Goal: Browse casually

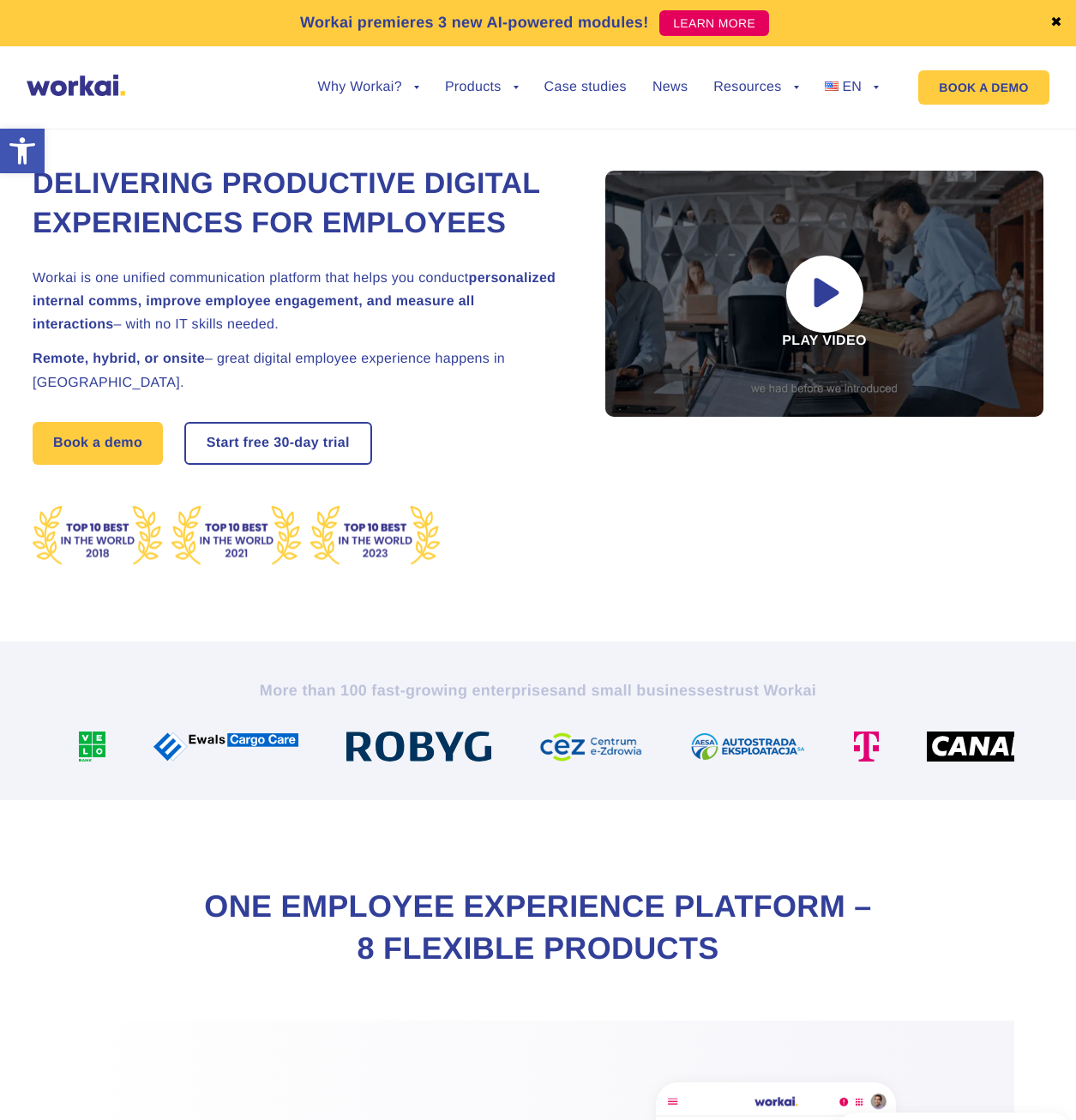
click at [227, 323] on h2 "Workai is one unified communication platform that helps you conduct personalize…" at bounding box center [298, 301] width 531 height 70
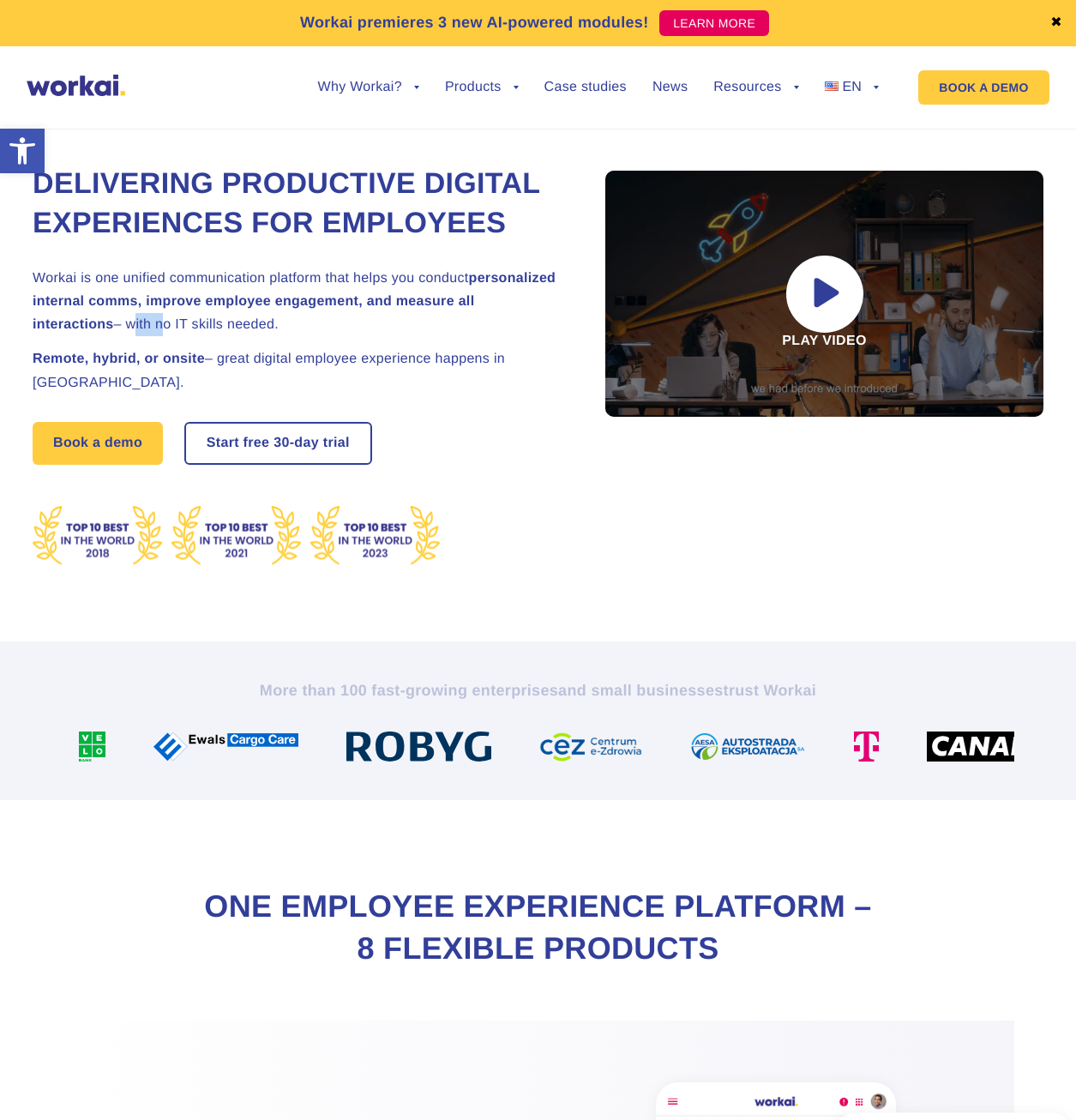
click at [227, 323] on h2 "Workai is one unified communication platform that helps you conduct personalize…" at bounding box center [298, 301] width 531 height 70
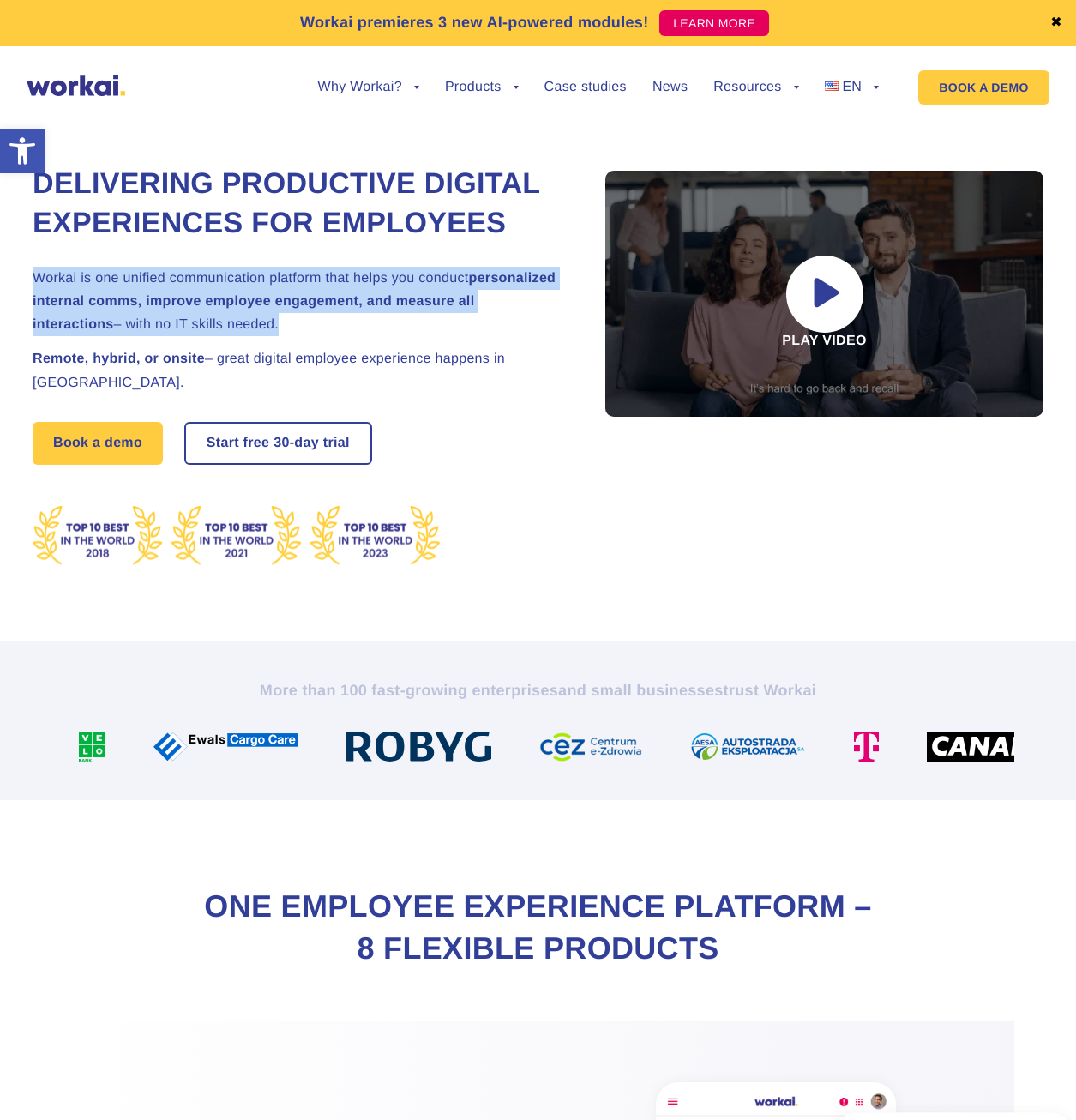
click at [227, 323] on h2 "Workai is one unified communication platform that helps you conduct personalize…" at bounding box center [298, 301] width 531 height 70
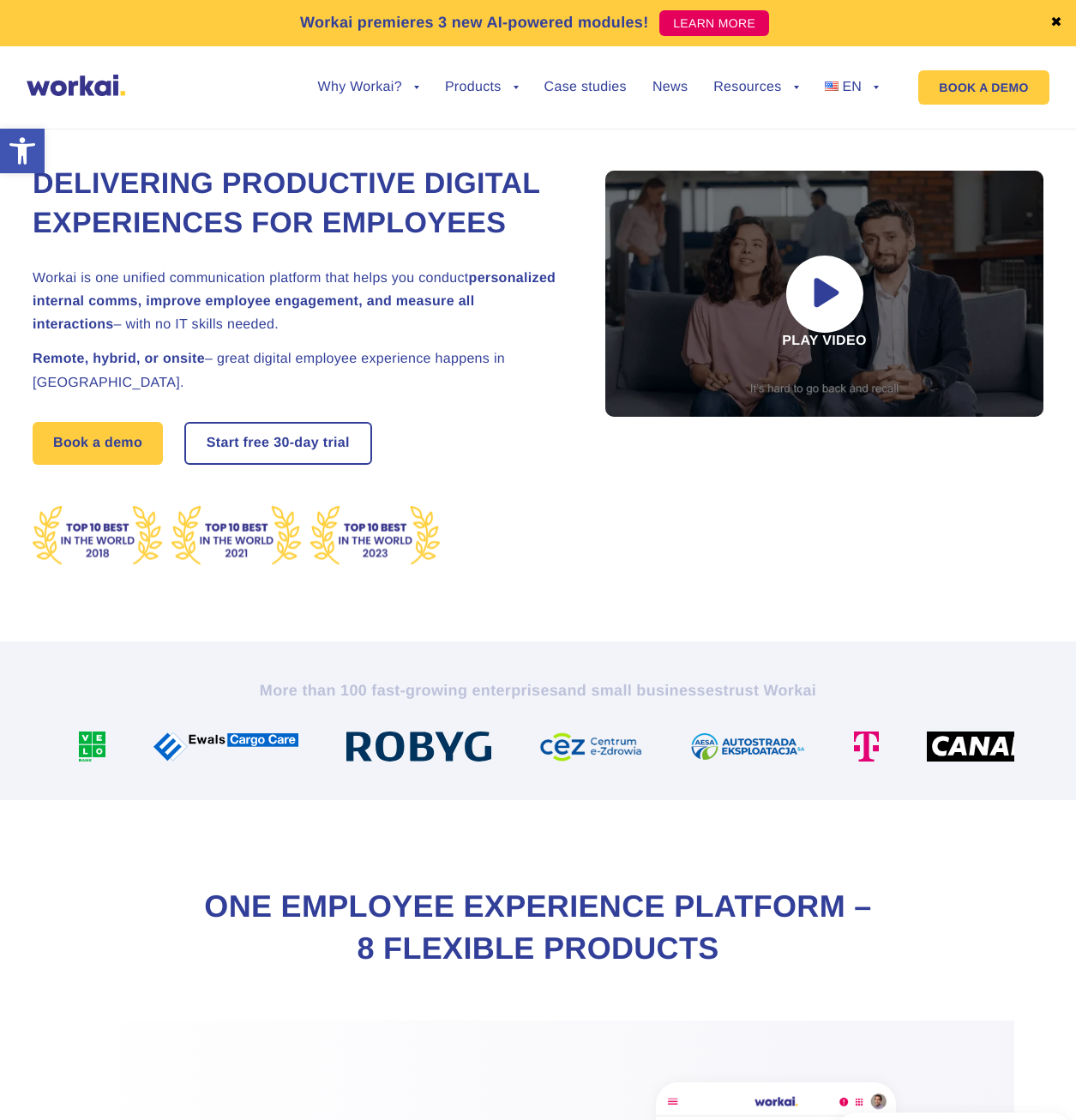
click at [361, 358] on h2 "Remote, hybrid, or onsite – great digital employee experience happens in [GEOGR…" at bounding box center [298, 370] width 531 height 46
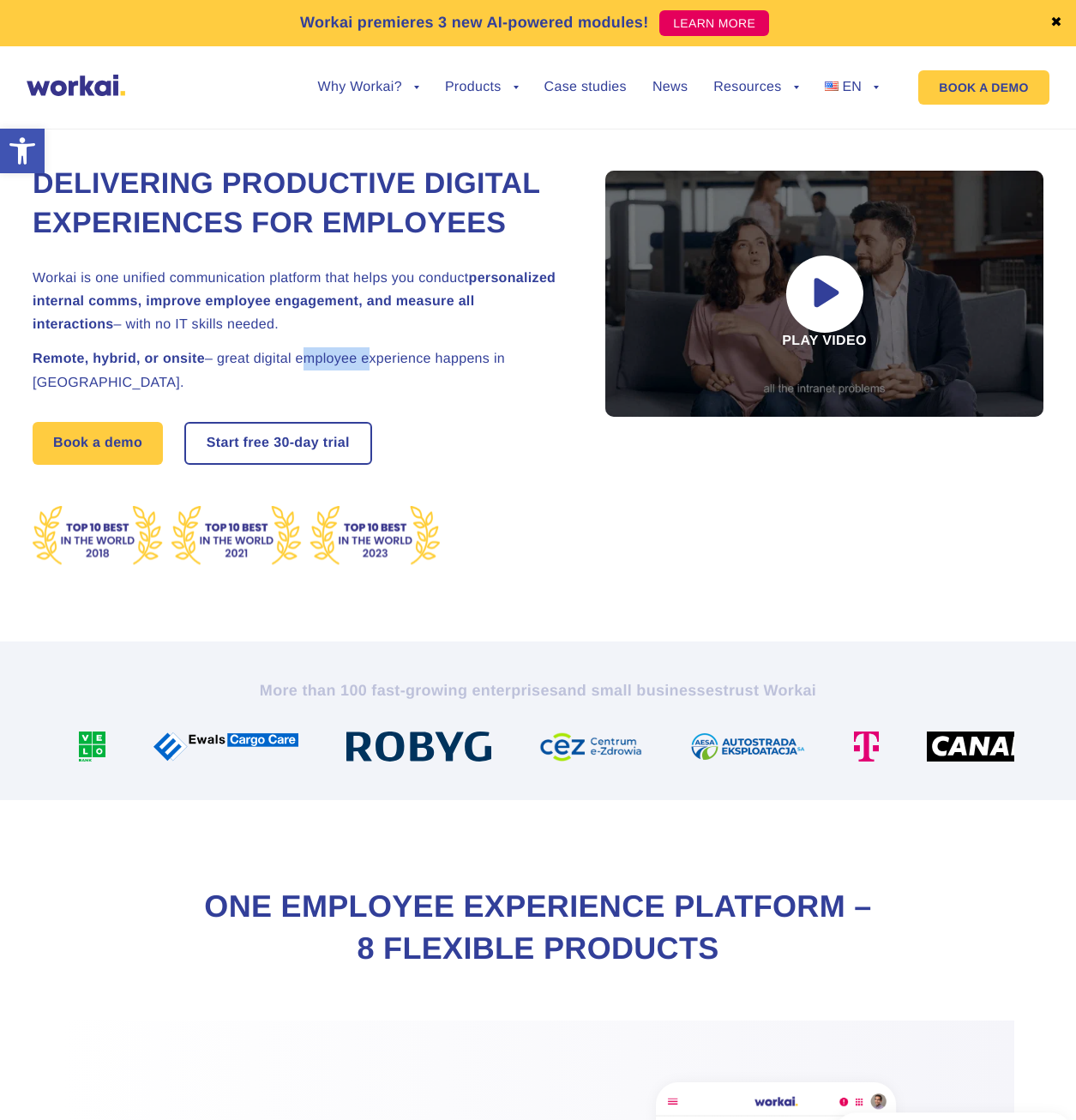
click at [361, 358] on h2 "Remote, hybrid, or onsite – great digital employee experience happens in [GEOGR…" at bounding box center [298, 370] width 531 height 46
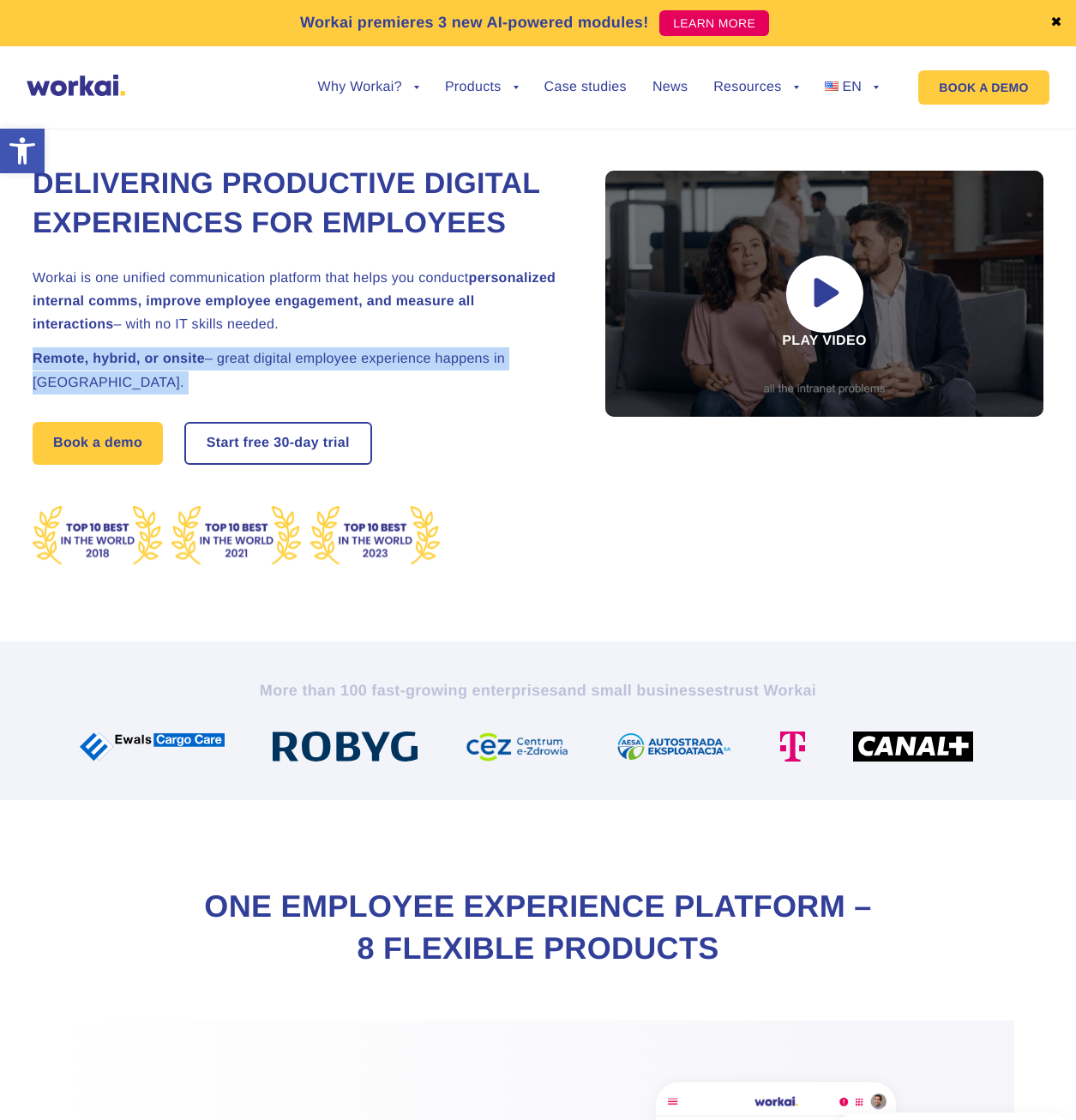
click at [361, 358] on h2 "Remote, hybrid, or onsite – great digital employee experience happens in [GEOGR…" at bounding box center [298, 370] width 531 height 46
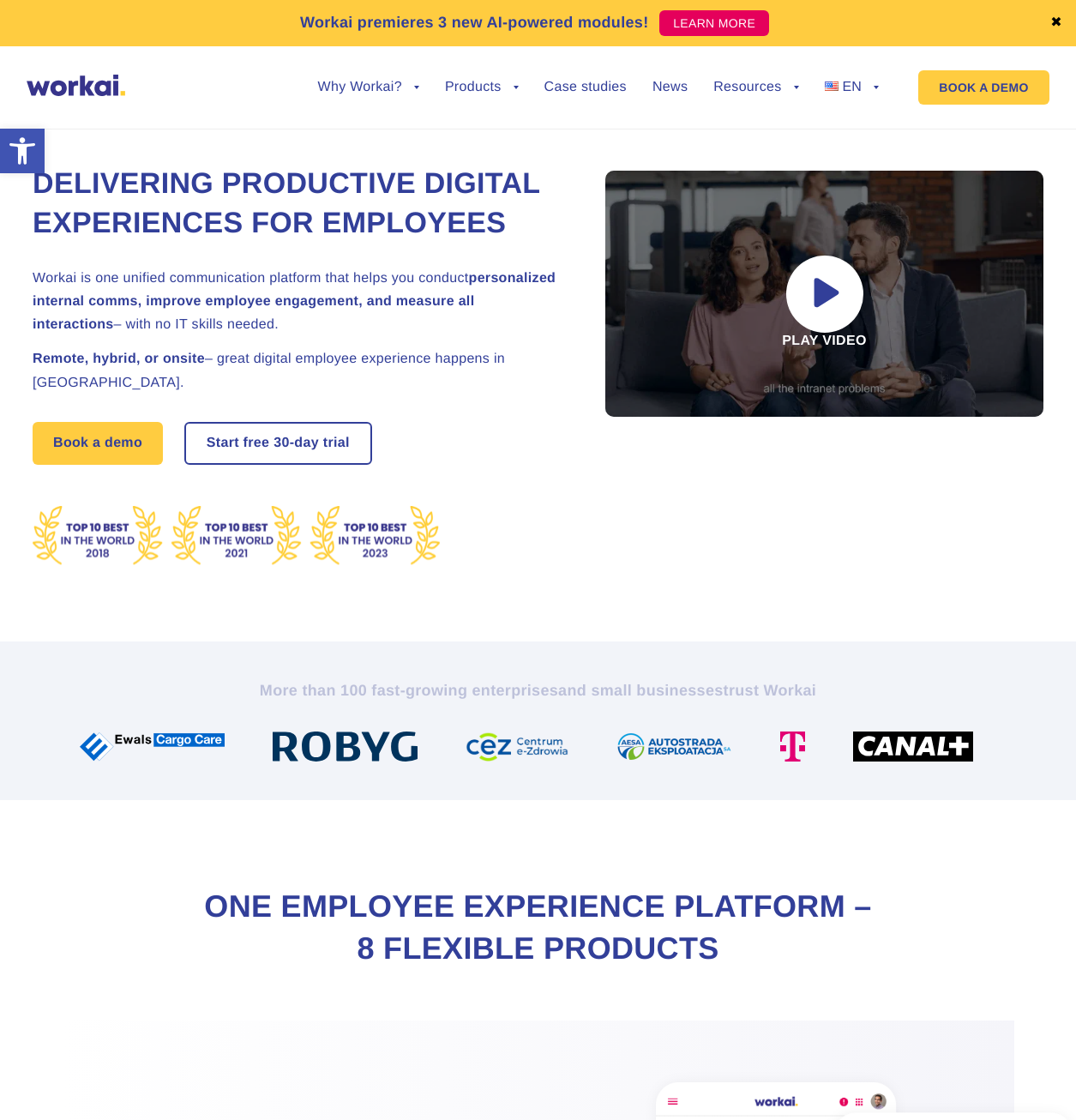
click at [333, 321] on h2 "Workai is one unified communication platform that helps you conduct personalize…" at bounding box center [298, 301] width 531 height 70
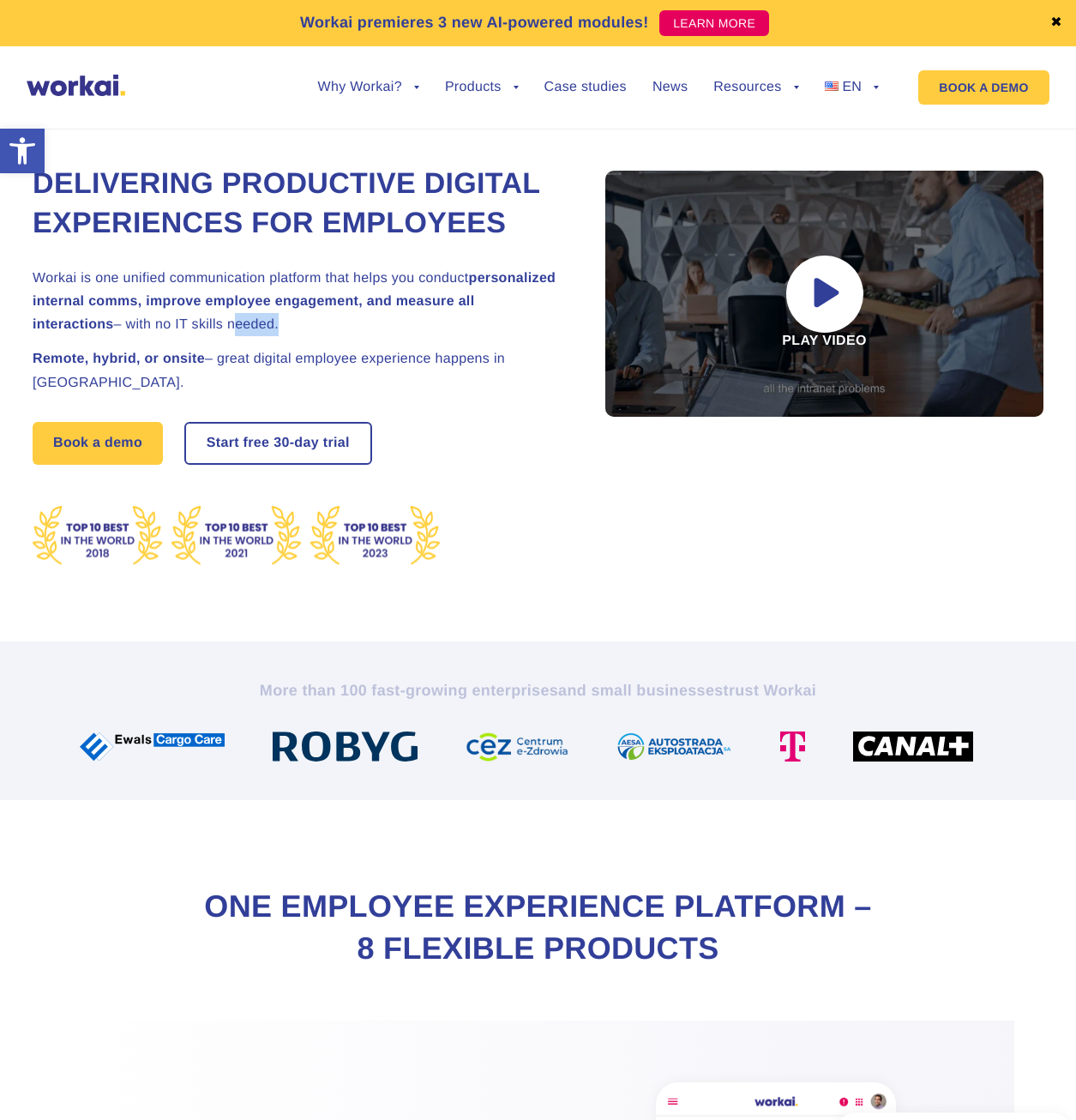
click at [333, 321] on h2 "Workai is one unified communication platform that helps you conduct personalize…" at bounding box center [298, 301] width 531 height 70
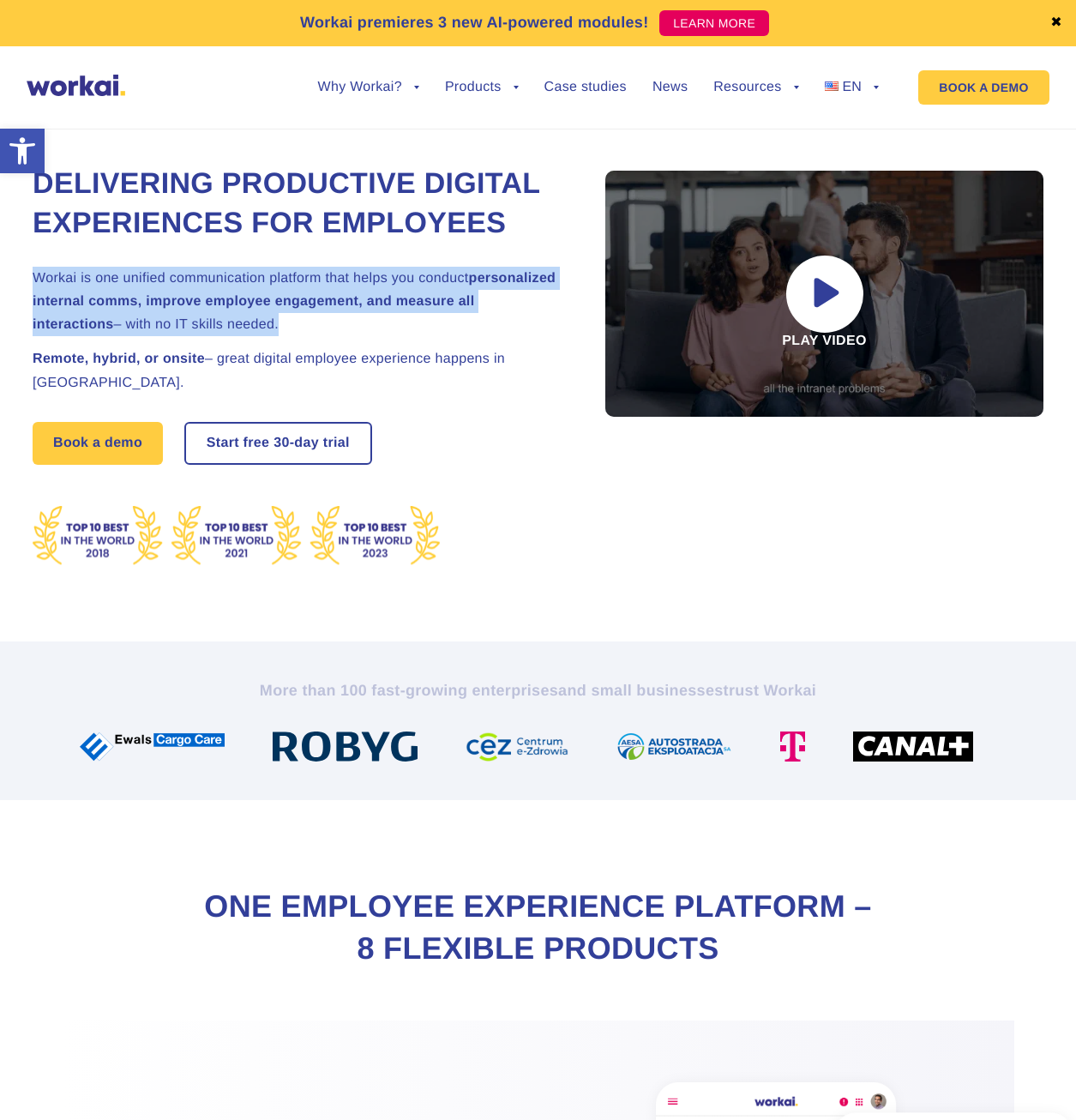
click at [333, 321] on h2 "Workai is one unified communication platform that helps you conduct personalize…" at bounding box center [298, 301] width 531 height 70
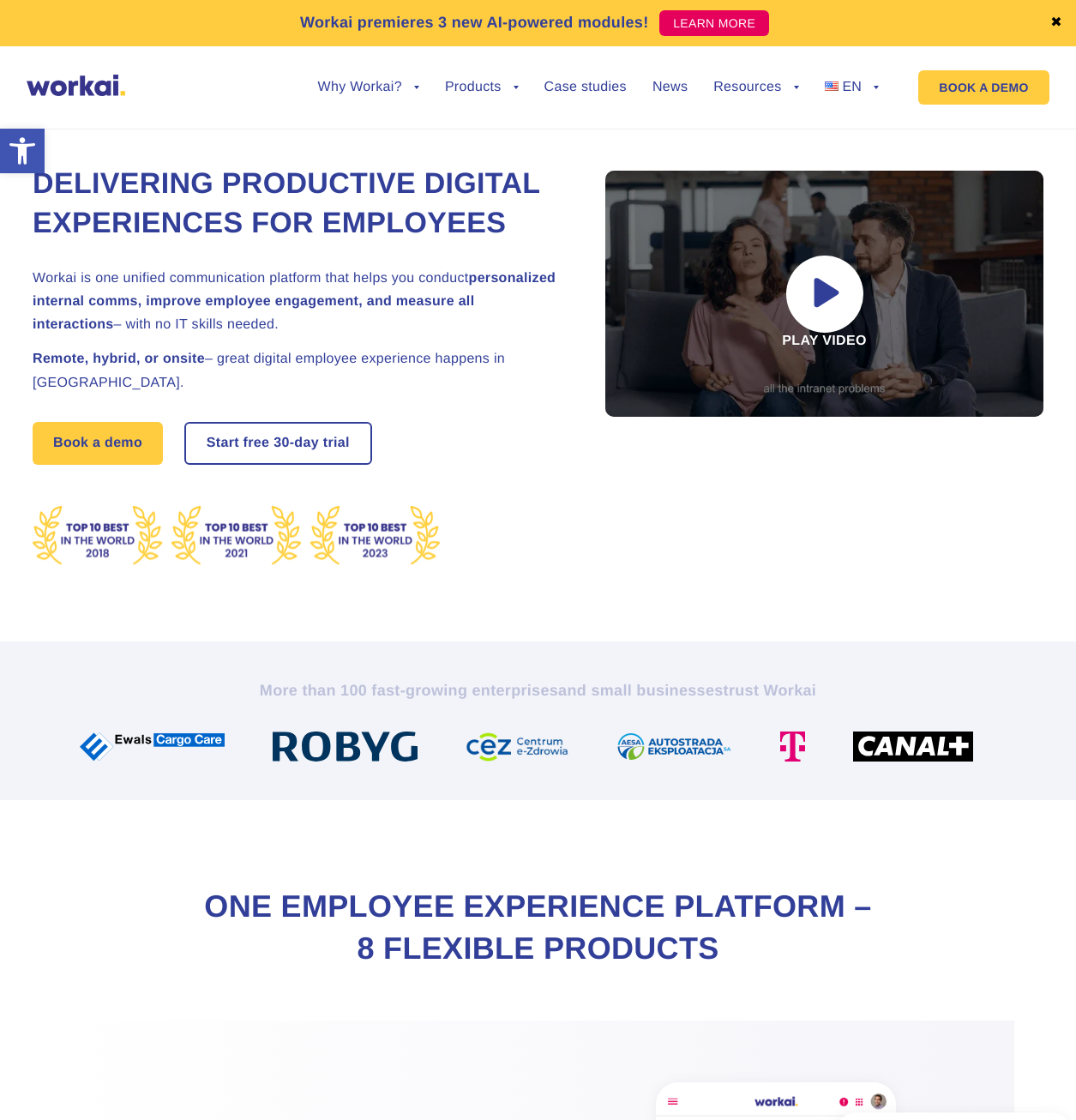
click at [404, 367] on h2 "Remote, hybrid, or onsite – great digital employee experience happens in [GEOGR…" at bounding box center [298, 370] width 531 height 46
